Goal: Go to known website: Access a specific website the user already knows

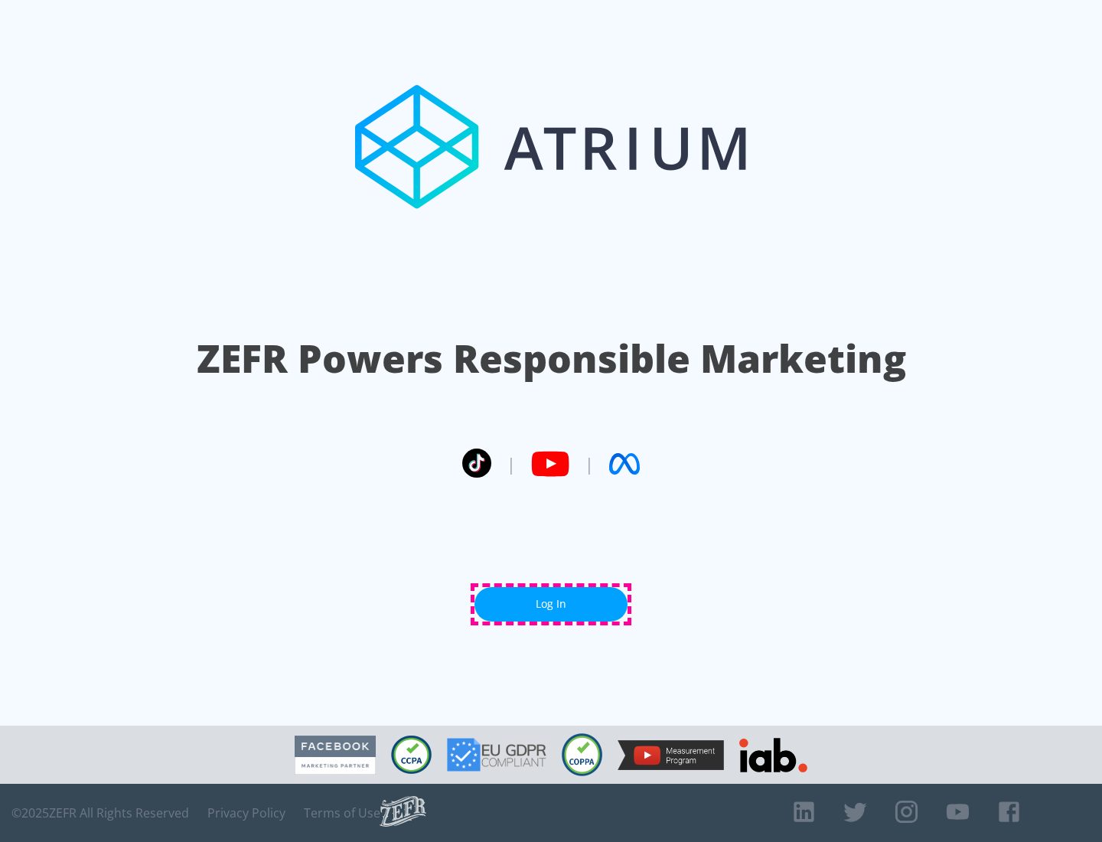
click at [551, 604] on link "Log In" at bounding box center [550, 604] width 153 height 34
